Goal: Navigation & Orientation: Find specific page/section

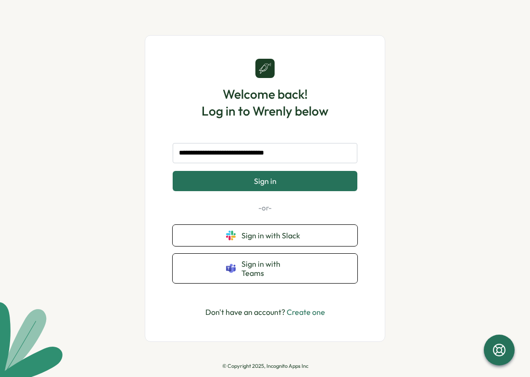
type input "**********"
click at [290, 182] on button "Sign in" at bounding box center [265, 181] width 185 height 20
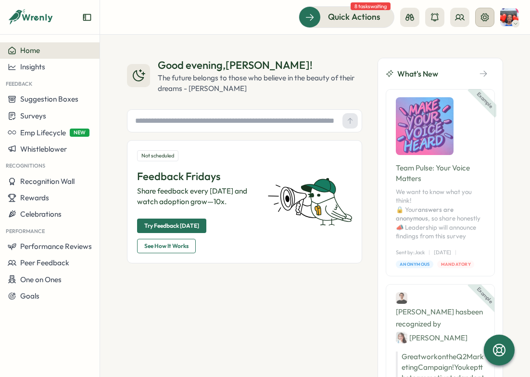
click at [482, 17] on icon at bounding box center [485, 17] width 8 height 8
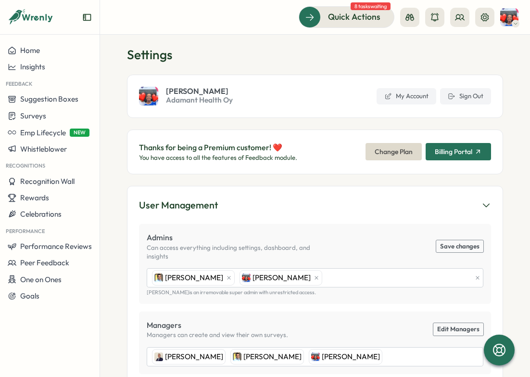
scroll to position [5, 0]
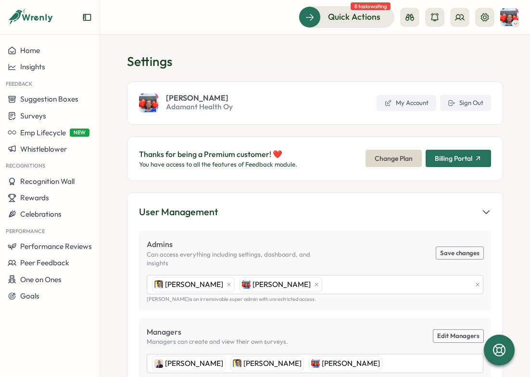
click at [88, 17] on icon "Expand sidebar" at bounding box center [87, 18] width 10 height 10
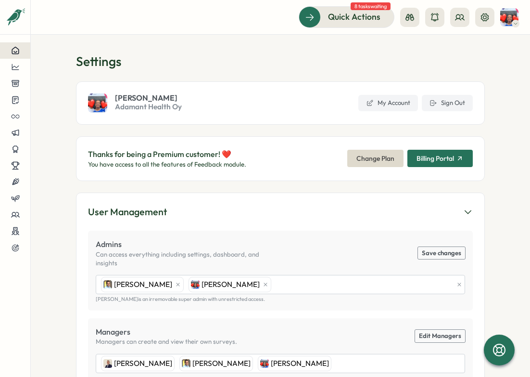
click at [17, 49] on icon at bounding box center [15, 50] width 9 height 9
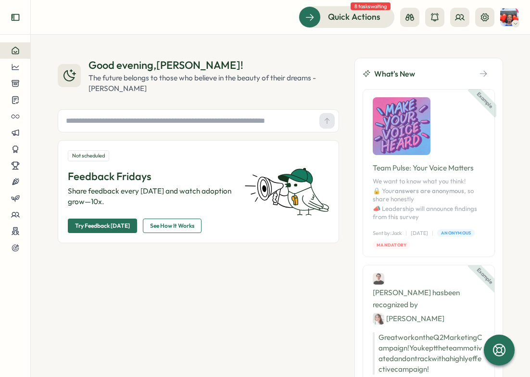
click at [15, 18] on icon "Expand sidebar" at bounding box center [16, 18] width 10 height 10
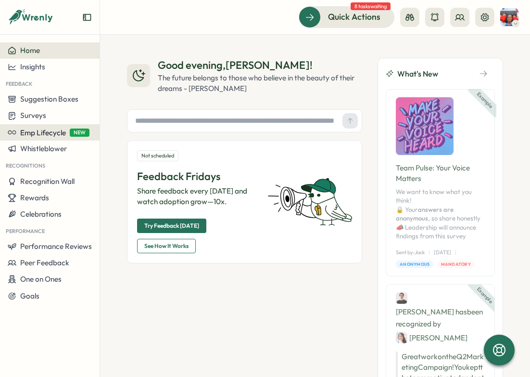
click at [46, 132] on span "Emp Lifecycle" at bounding box center [43, 132] width 46 height 9
click at [45, 134] on span "Emp Lifecycle" at bounding box center [43, 132] width 46 height 9
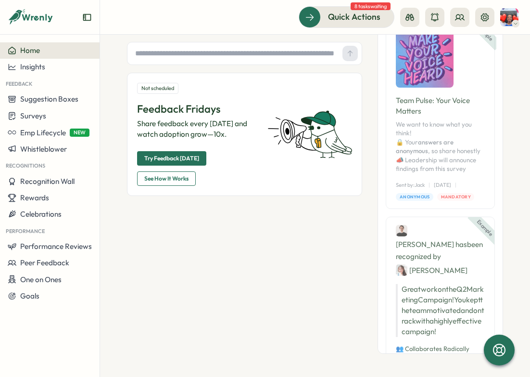
scroll to position [67, 0]
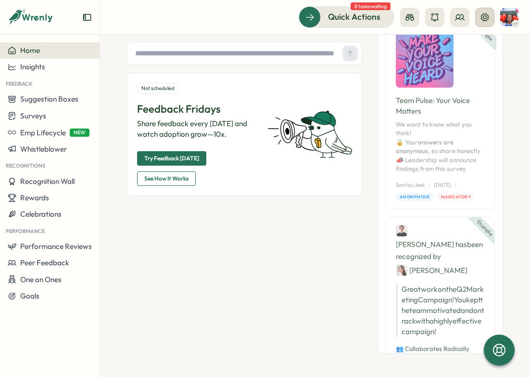
click at [488, 18] on icon at bounding box center [485, 18] width 10 height 10
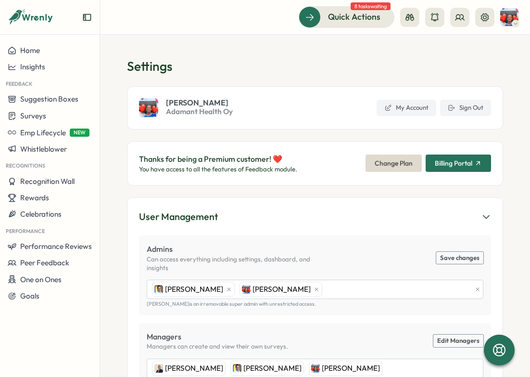
click at [461, 162] on span "Billing Portal" at bounding box center [454, 163] width 38 height 7
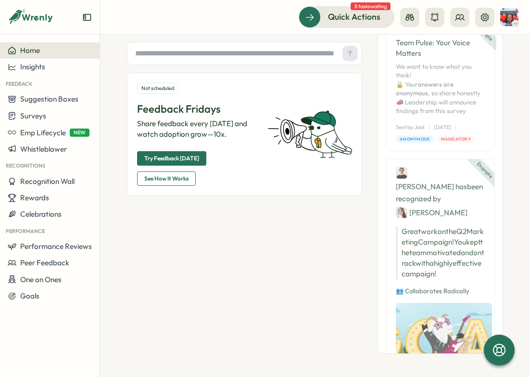
scroll to position [67, 0]
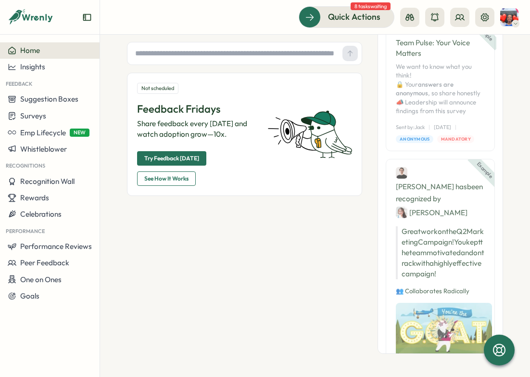
click at [373, 7] on span "8 tasks waiting" at bounding box center [371, 6] width 40 height 8
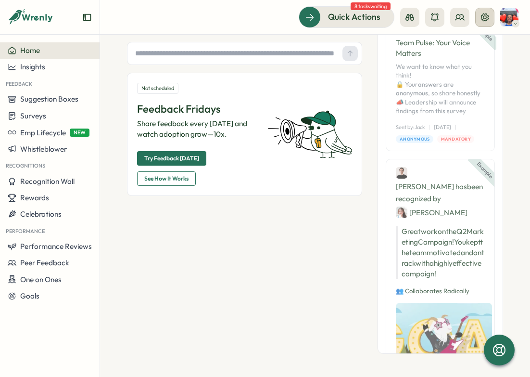
click at [484, 16] on icon at bounding box center [485, 17] width 8 height 8
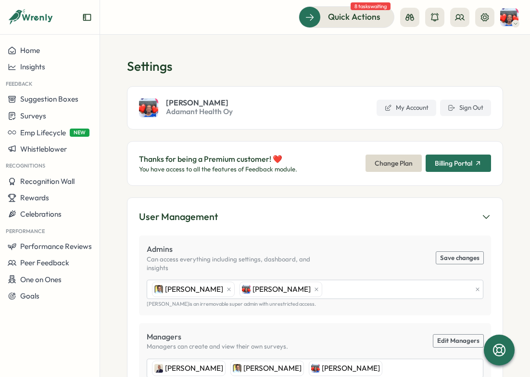
click at [474, 161] on icon "button" at bounding box center [478, 163] width 8 height 8
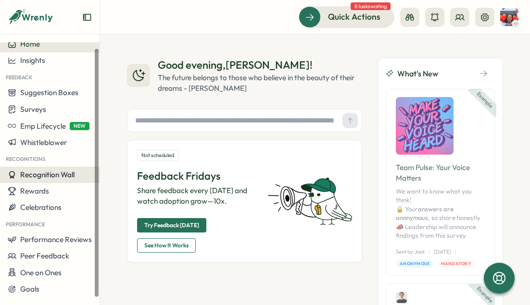
scroll to position [6, 0]
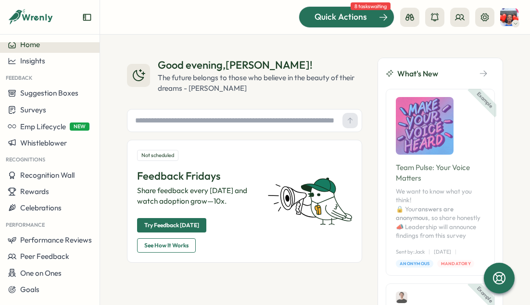
click at [348, 20] on span "Quick Actions" at bounding box center [341, 17] width 52 height 13
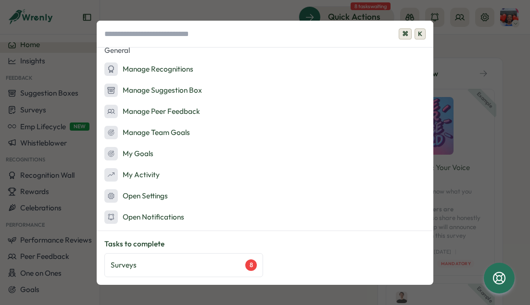
scroll to position [137, 0]
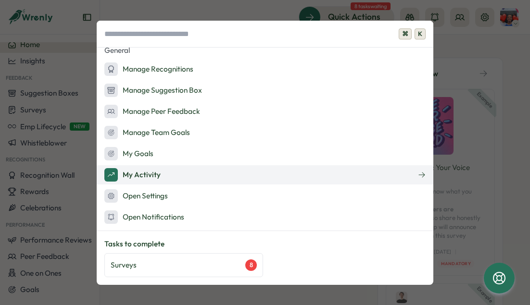
click at [152, 176] on div "My Activity" at bounding box center [132, 174] width 56 height 13
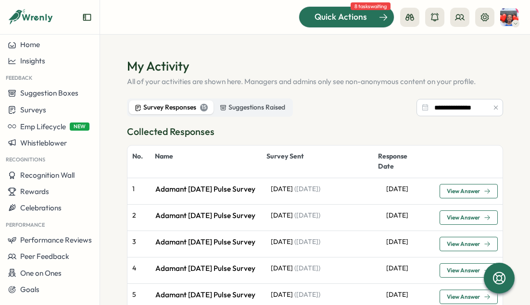
click at [364, 17] on span "Quick Actions" at bounding box center [341, 17] width 52 height 13
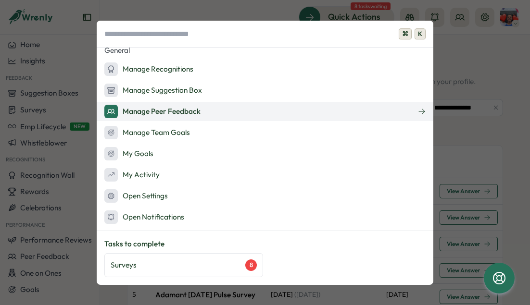
scroll to position [137, 0]
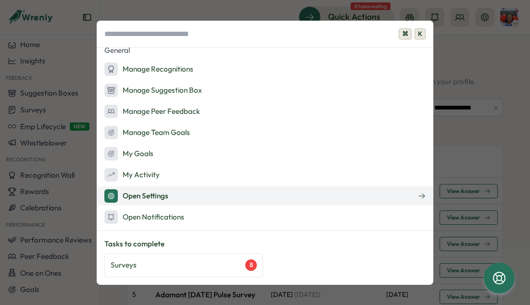
click at [163, 198] on div "Open Settings" at bounding box center [136, 196] width 64 height 13
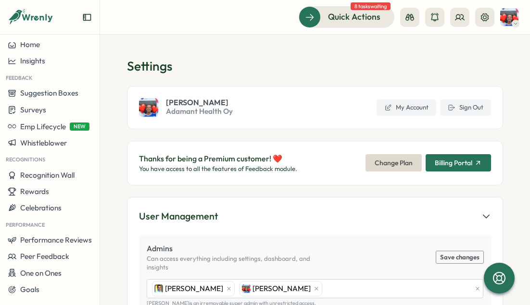
click at [511, 15] on img at bounding box center [509, 17] width 18 height 18
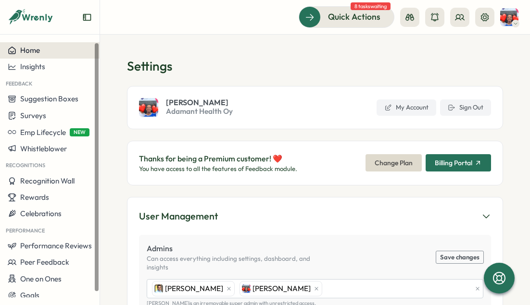
click at [38, 51] on span "Home" at bounding box center [30, 50] width 20 height 9
